Goal: Information Seeking & Learning: Find specific page/section

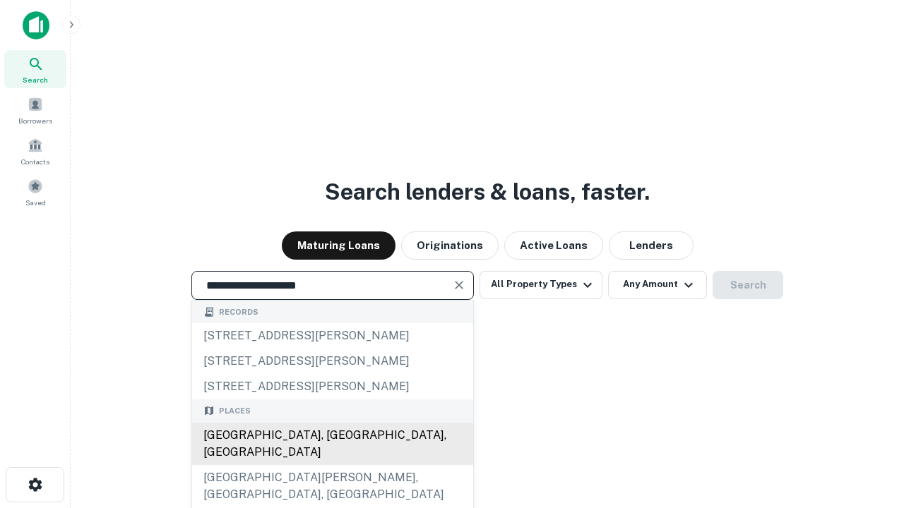
click at [332, 465] on div "[GEOGRAPHIC_DATA], [GEOGRAPHIC_DATA], [GEOGRAPHIC_DATA]" at bounding box center [332, 444] width 281 height 42
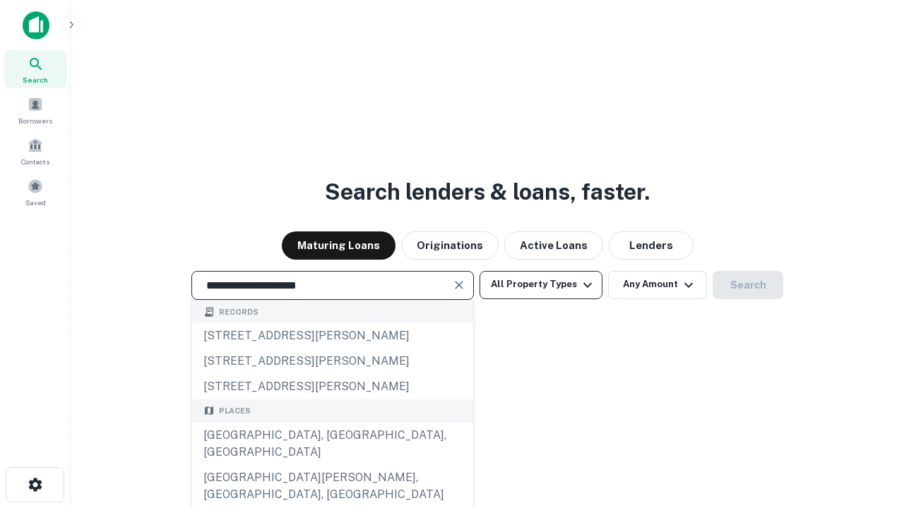
type input "**********"
click at [541, 285] on button "All Property Types" at bounding box center [540, 285] width 123 height 28
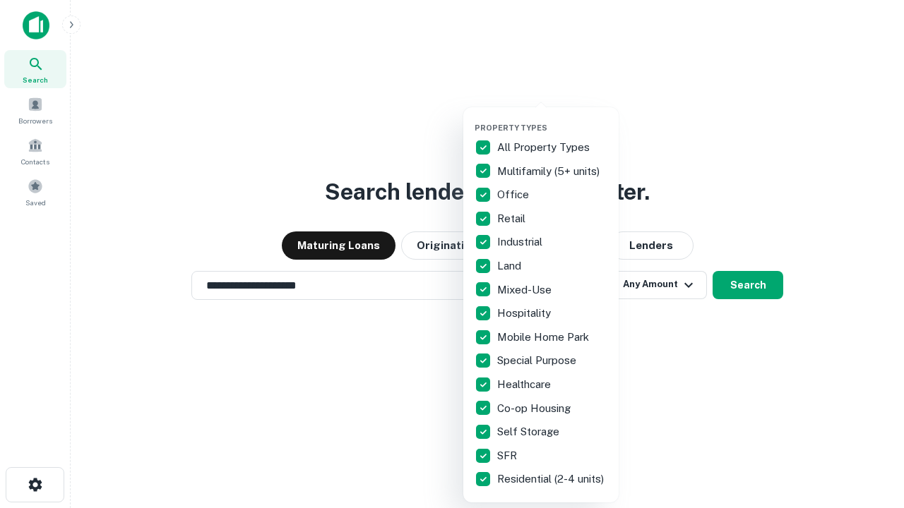
click at [552, 119] on button "button" at bounding box center [551, 119] width 155 height 1
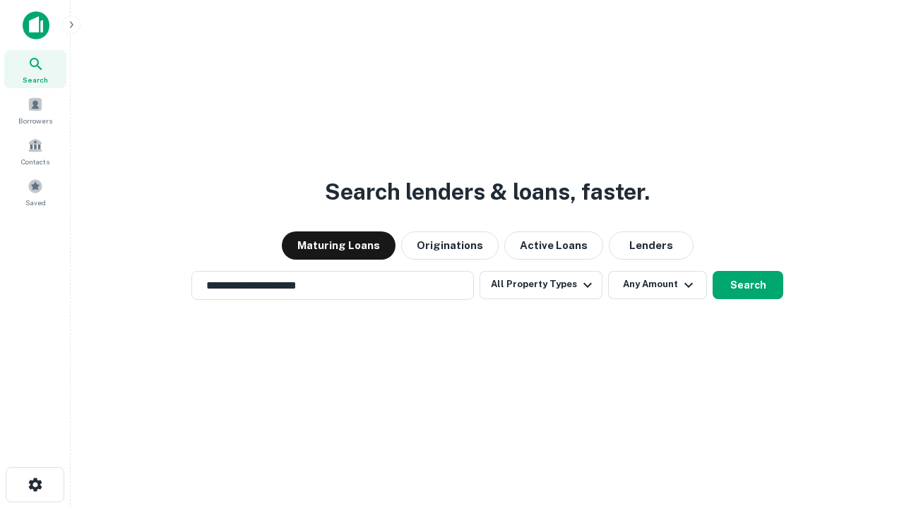
scroll to position [8, 170]
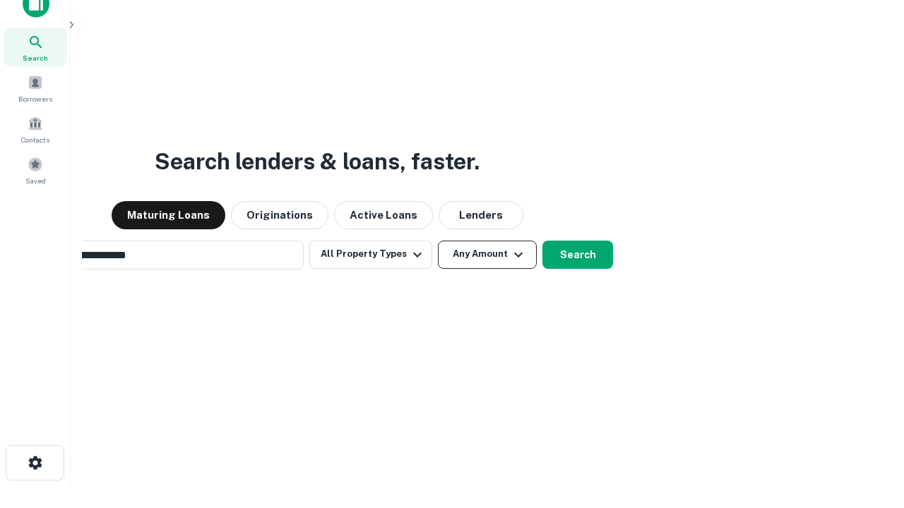
click at [438, 241] on button "Any Amount" at bounding box center [487, 255] width 99 height 28
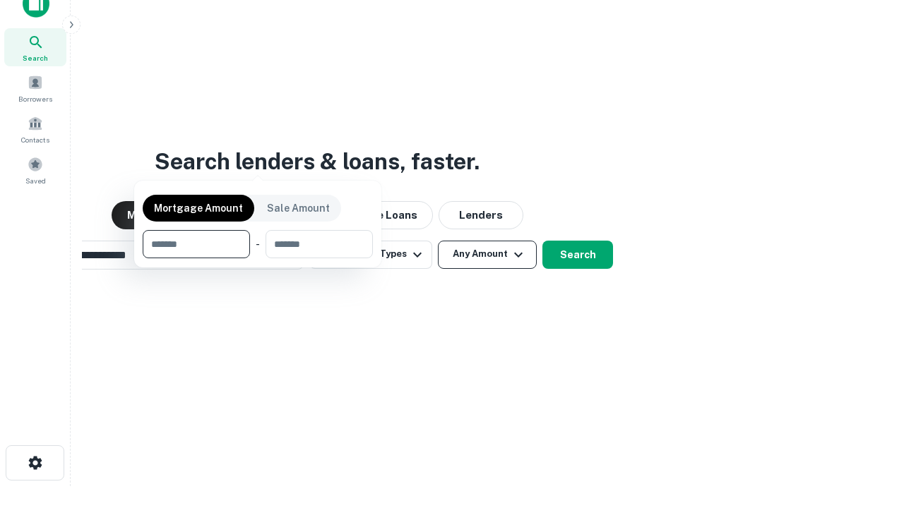
scroll to position [23, 0]
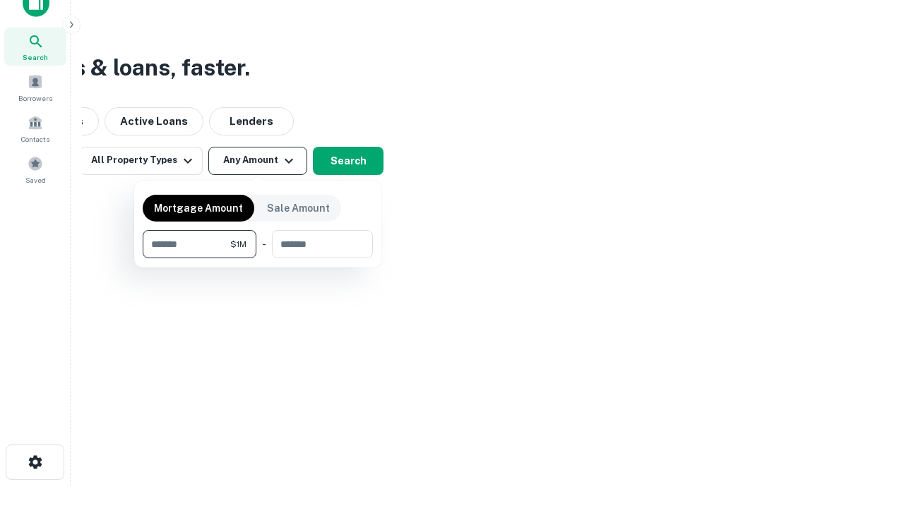
type input "*******"
click at [258, 258] on button "button" at bounding box center [258, 258] width 230 height 1
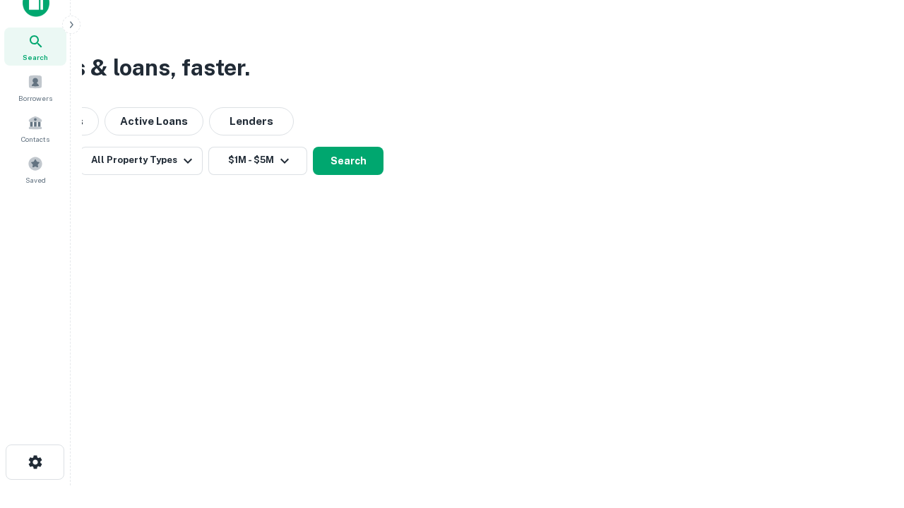
scroll to position [22, 0]
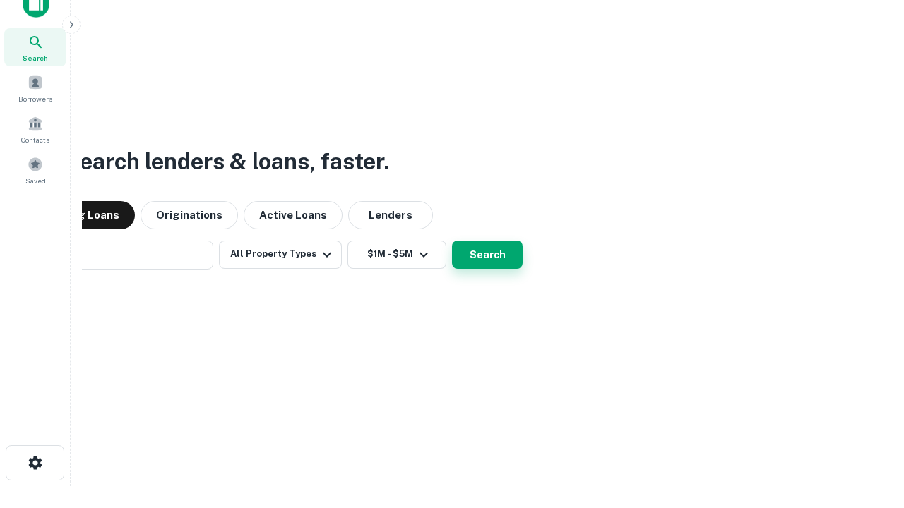
click at [452, 241] on button "Search" at bounding box center [487, 255] width 71 height 28
